Goal: Transaction & Acquisition: Purchase product/service

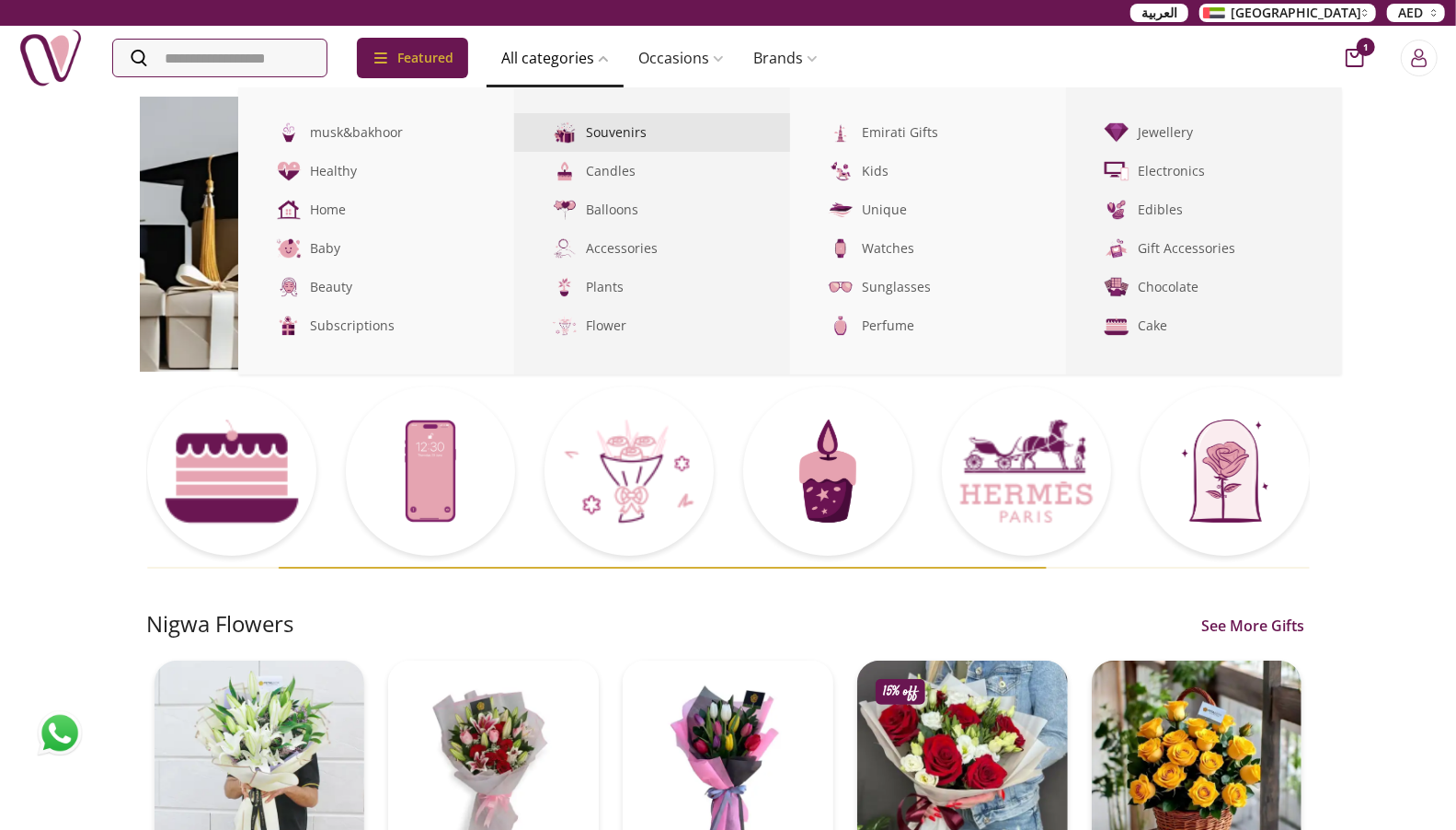
click at [600, 128] on link "Souvenirs" at bounding box center [652, 132] width 276 height 39
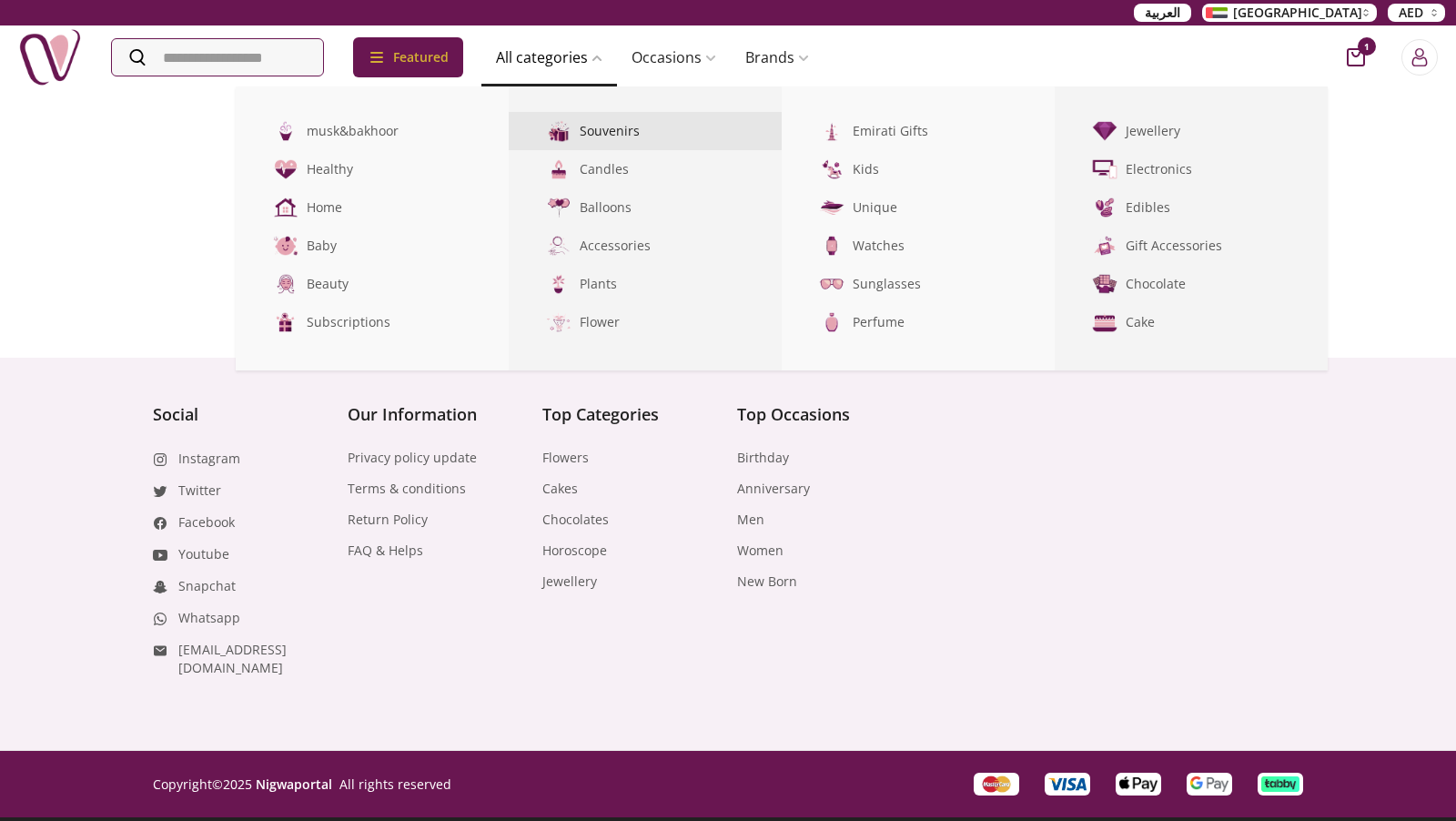
click at [595, 127] on link "Souvenirs" at bounding box center [645, 130] width 273 height 38
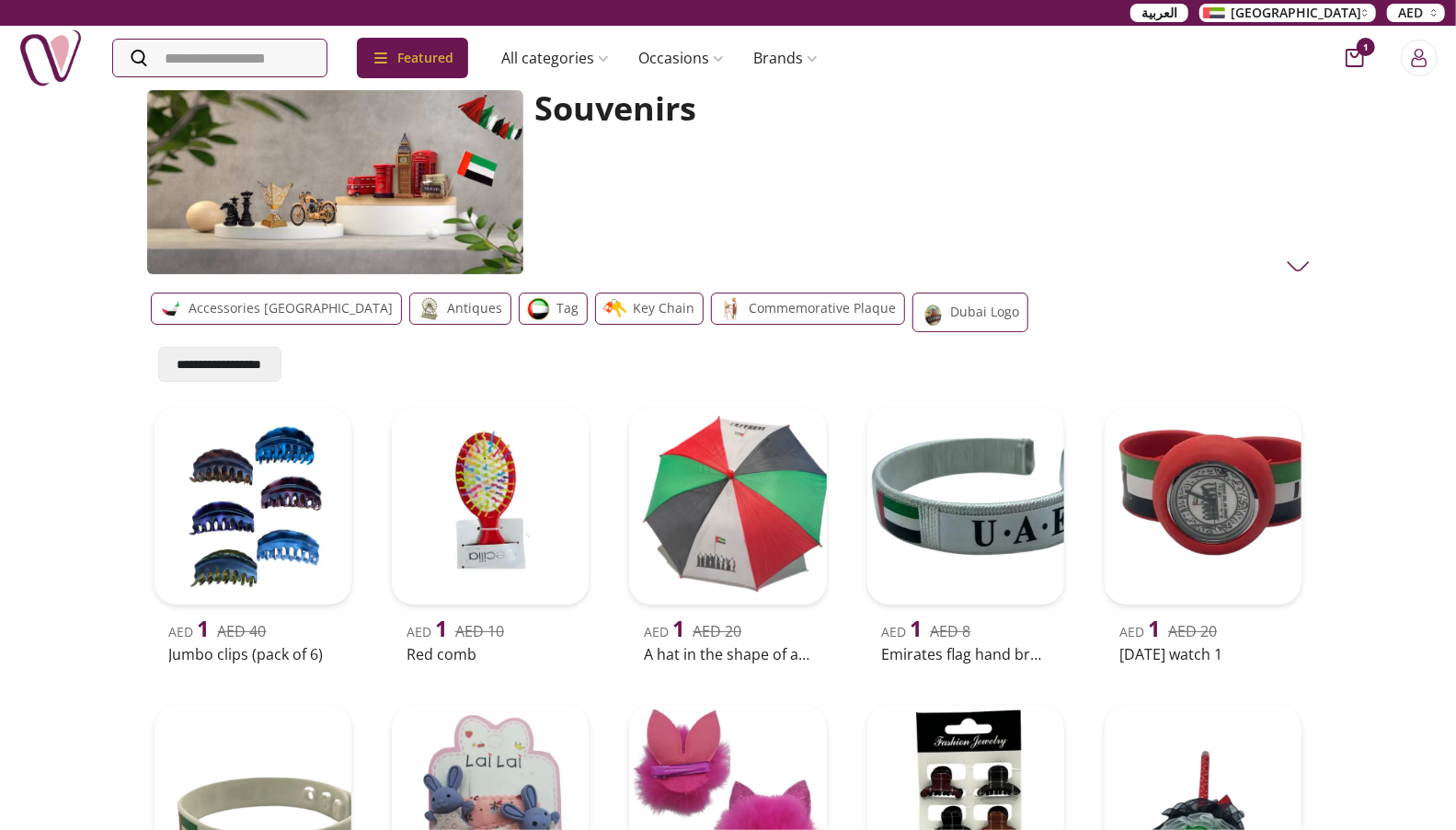
click at [712, 310] on div "Commemorative plaque" at bounding box center [809, 308] width 194 height 32
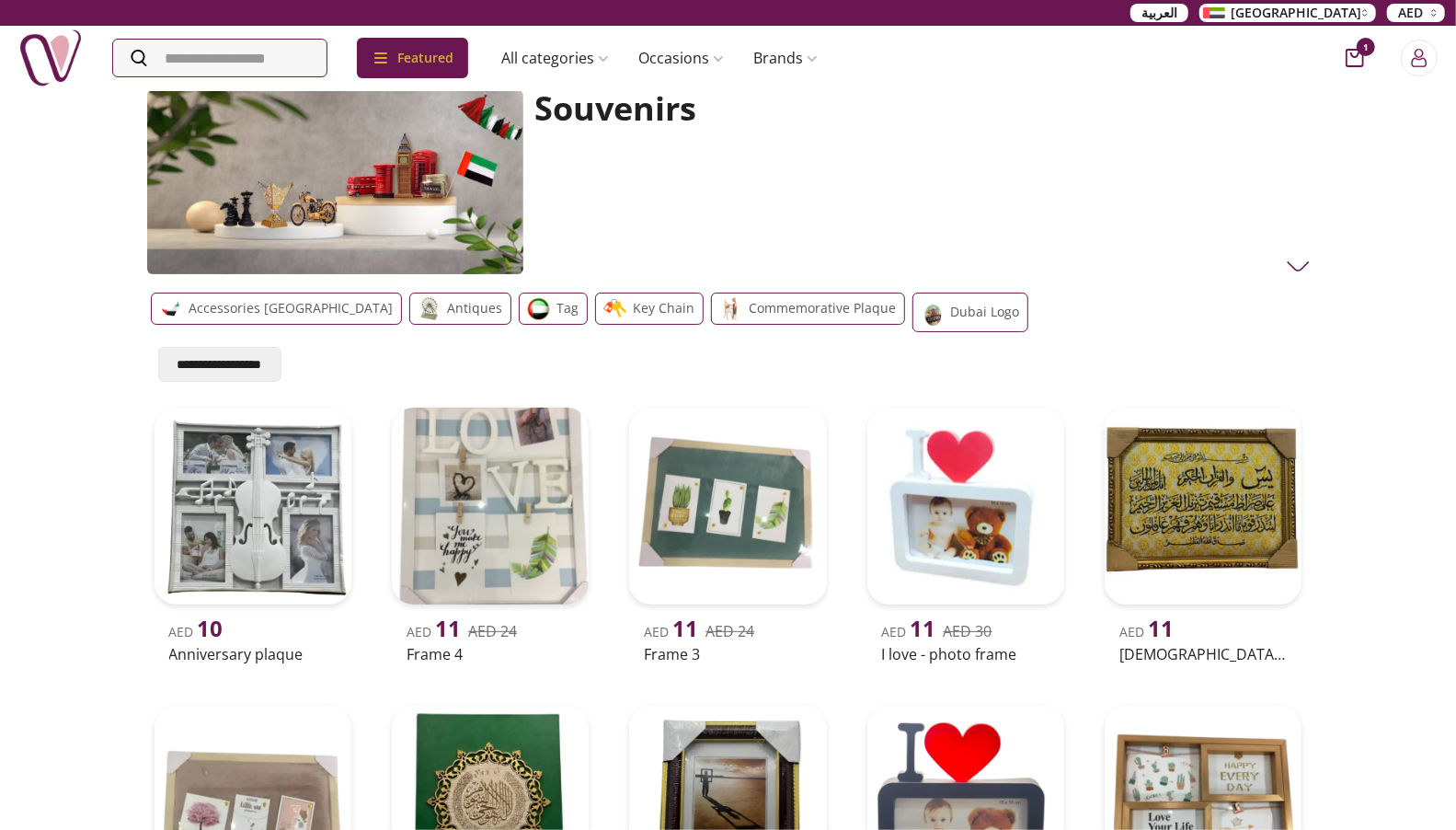
click at [53, 53] on img at bounding box center [51, 58] width 64 height 64
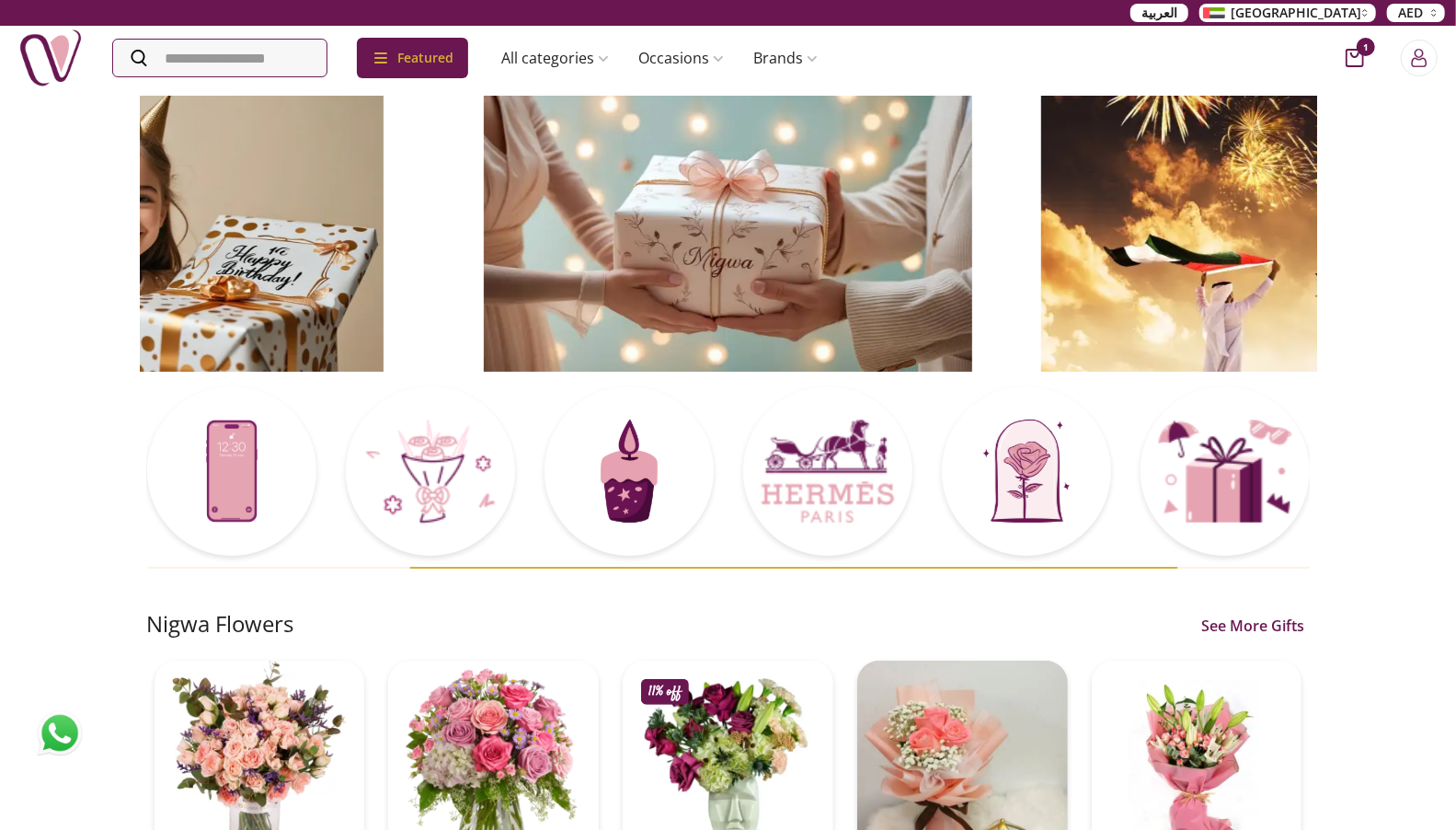
click at [1036, 289] on img at bounding box center [1317, 234] width 563 height 276
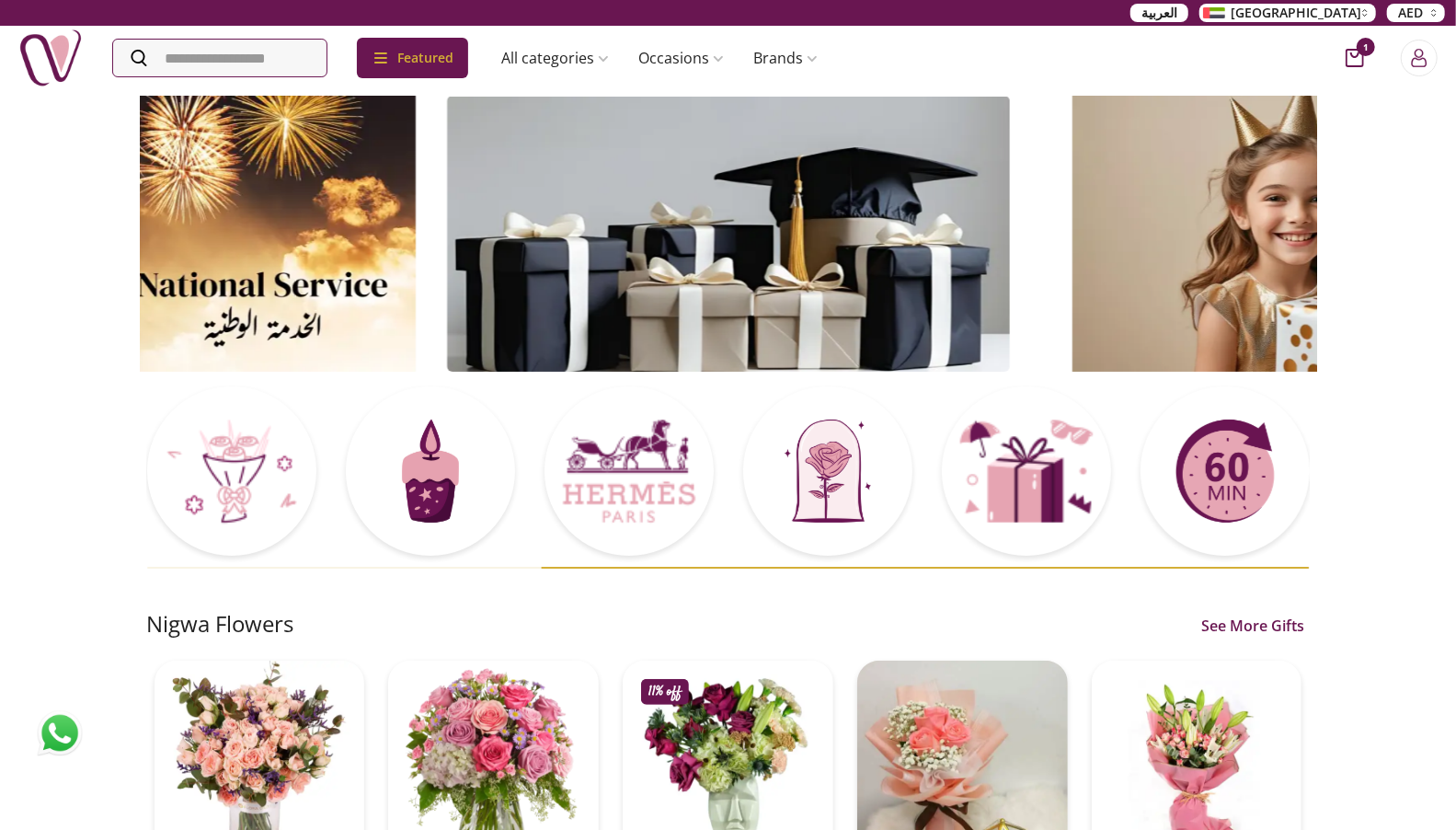
click at [237, 276] on img at bounding box center [140, 234] width 563 height 276
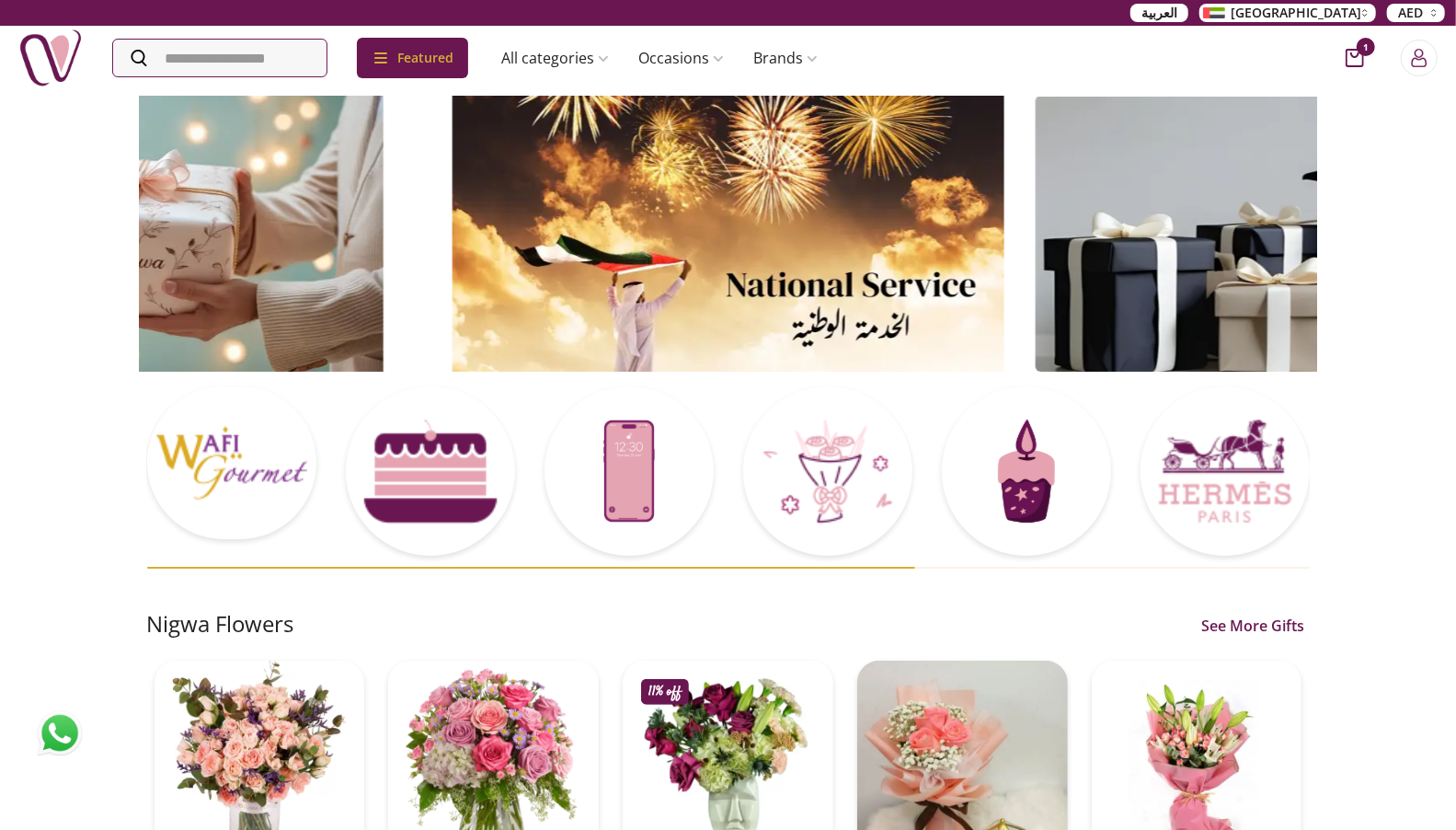
click at [1070, 184] on img at bounding box center [1316, 234] width 563 height 276
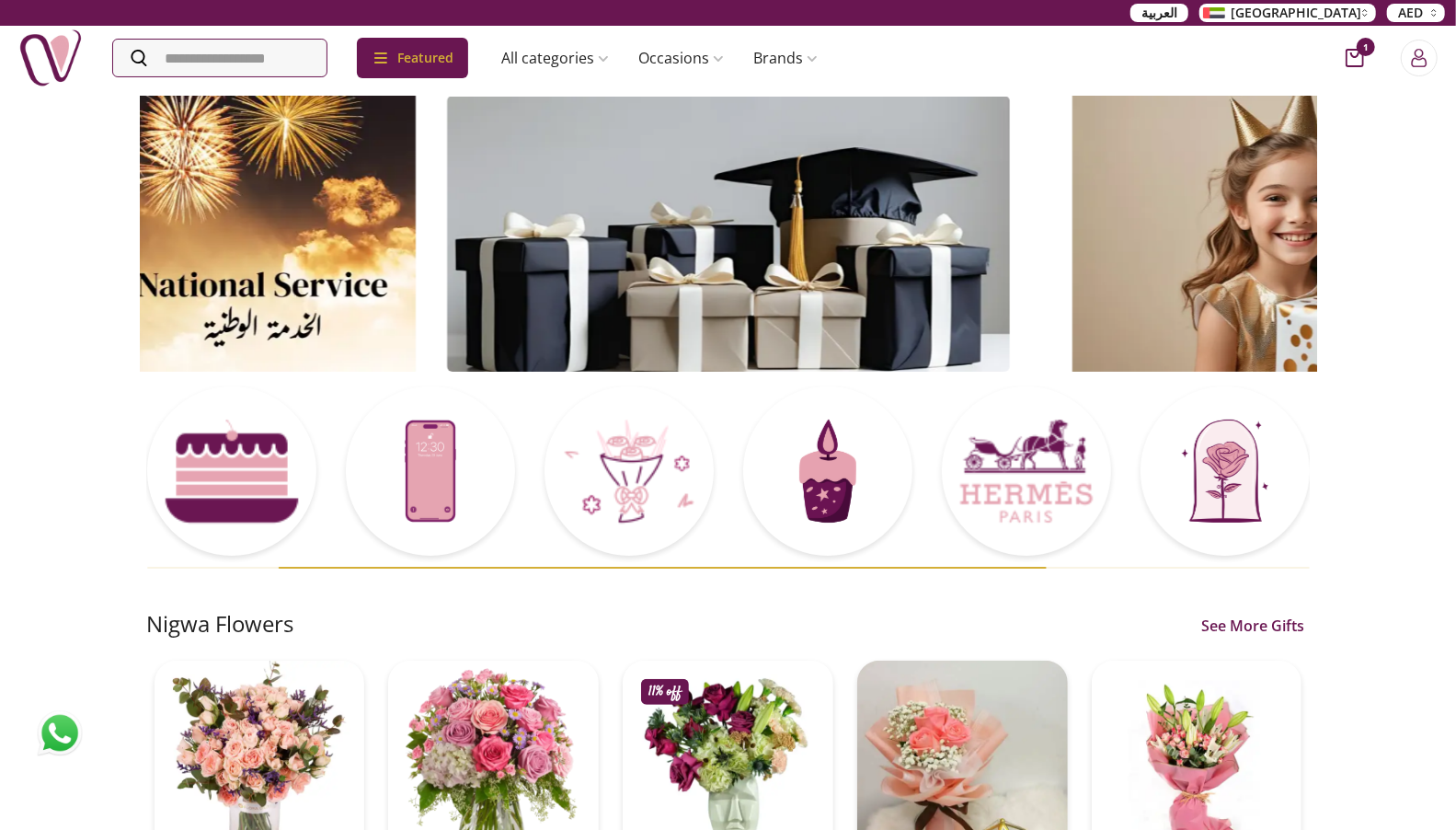
click at [1036, 184] on img at bounding box center [1317, 234] width 563 height 276
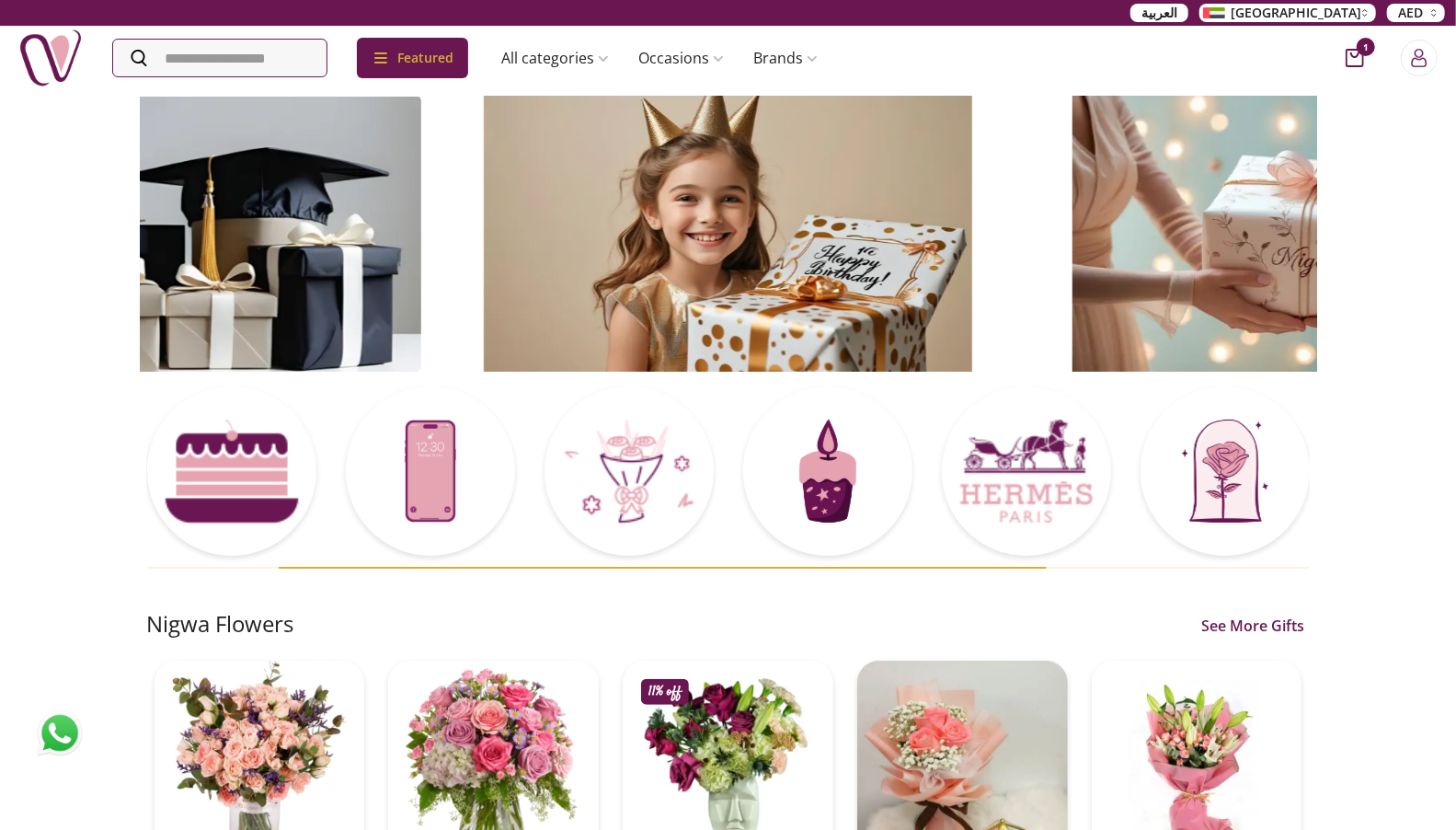
click at [661, 132] on img at bounding box center [728, 234] width 563 height 276
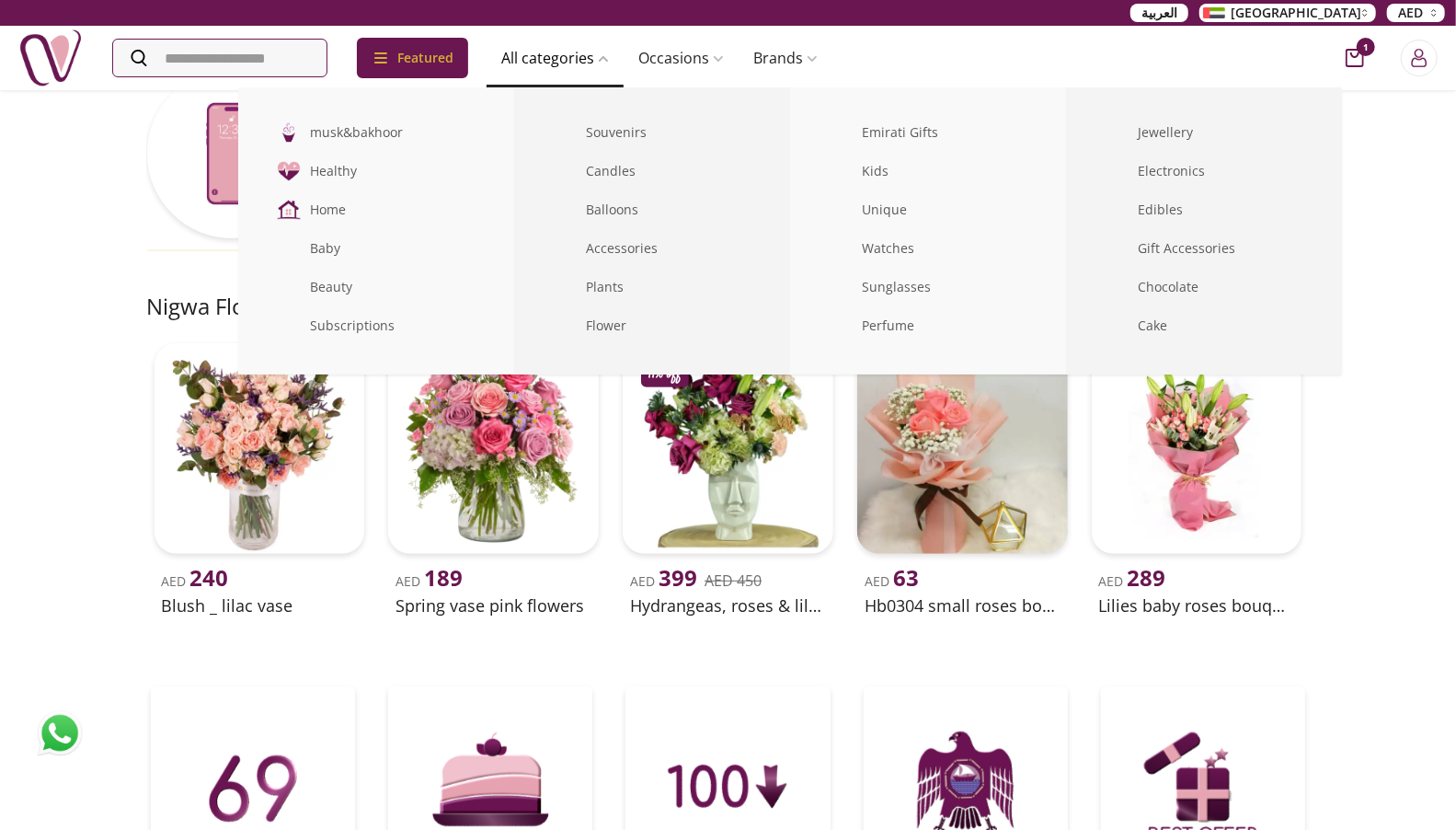
scroll to position [427, 0]
